Goal: Task Accomplishment & Management: Complete application form

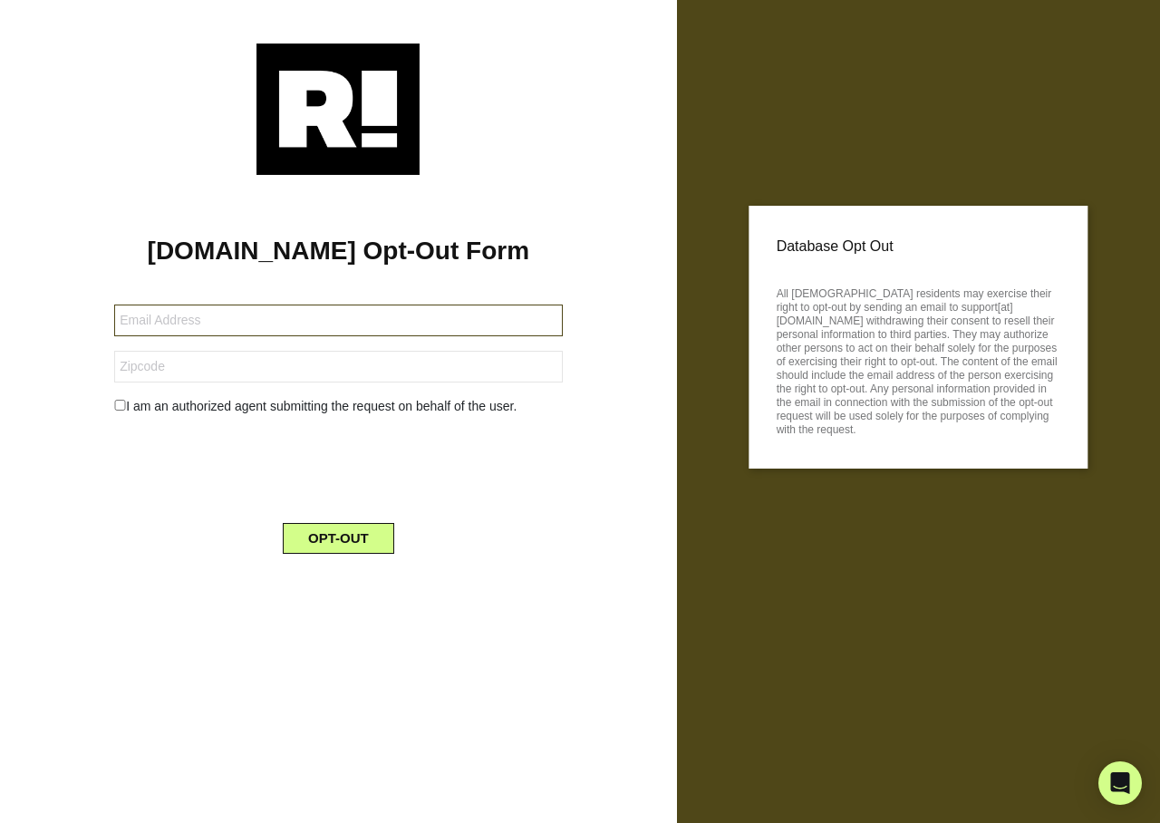
type input "cbarkan1@me.com"
type input "11590"
type input "[EMAIL_ADDRESS][DOMAIN_NAME]"
type input "34748"
type input "[EMAIL_ADDRESS][DOMAIN_NAME]"
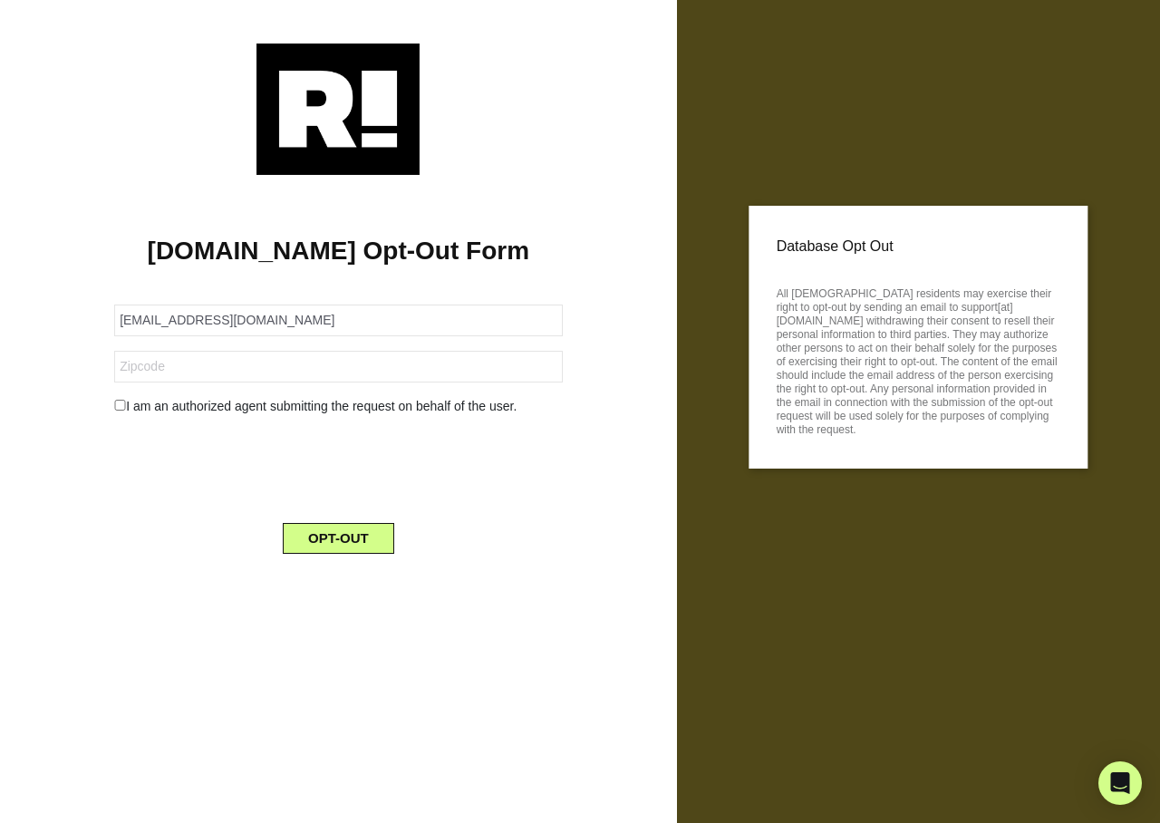
type input "4615"
